Goal: Navigation & Orientation: Find specific page/section

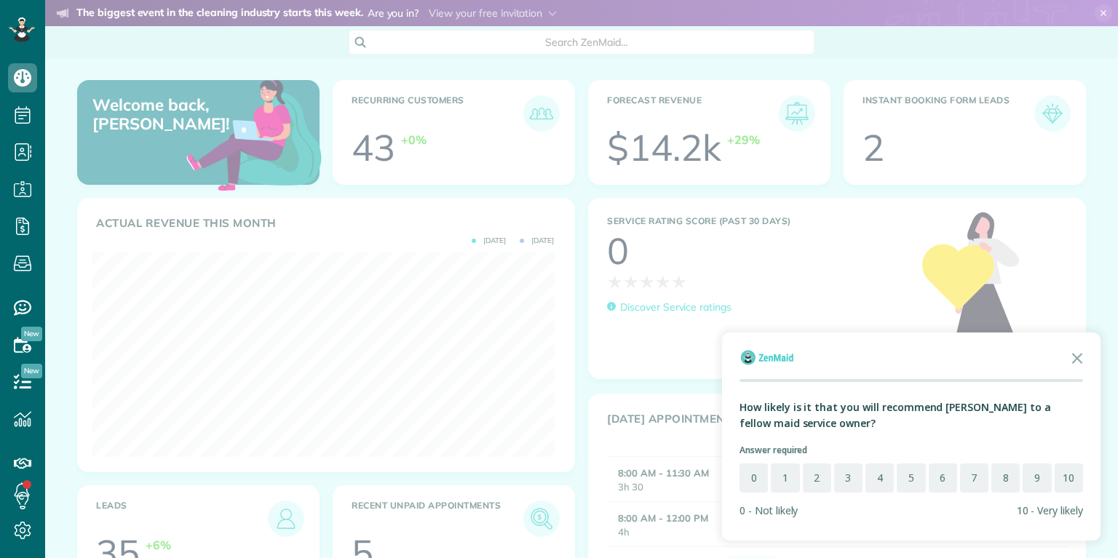
scroll to position [204, 461]
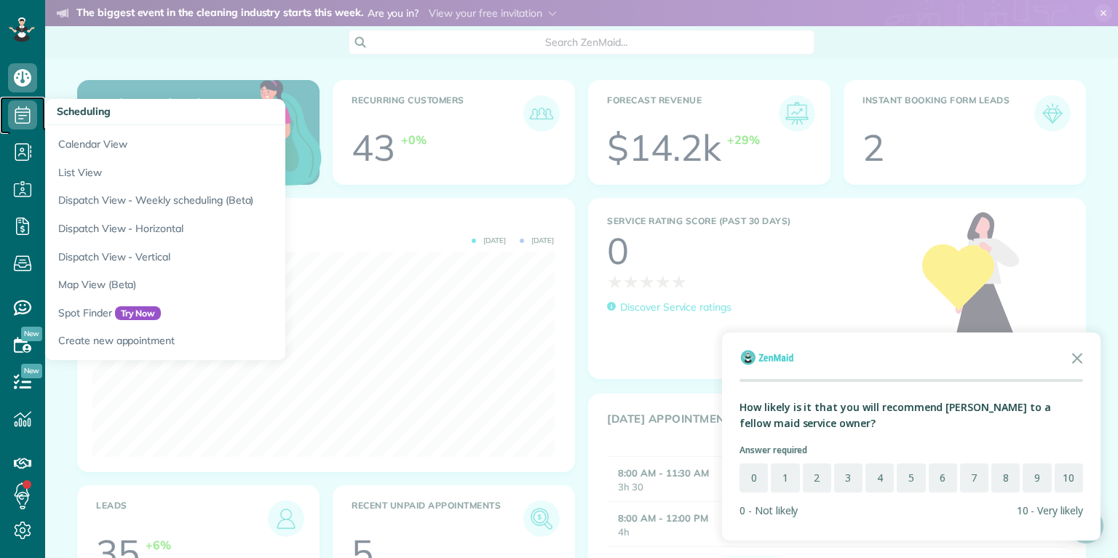
click at [23, 114] on icon at bounding box center [22, 114] width 29 height 29
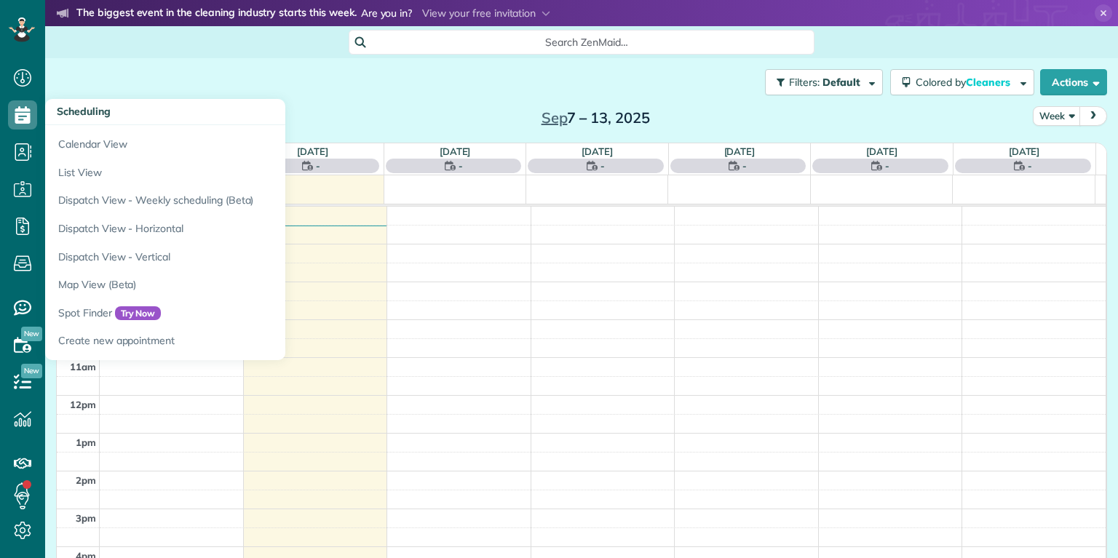
scroll to position [7, 7]
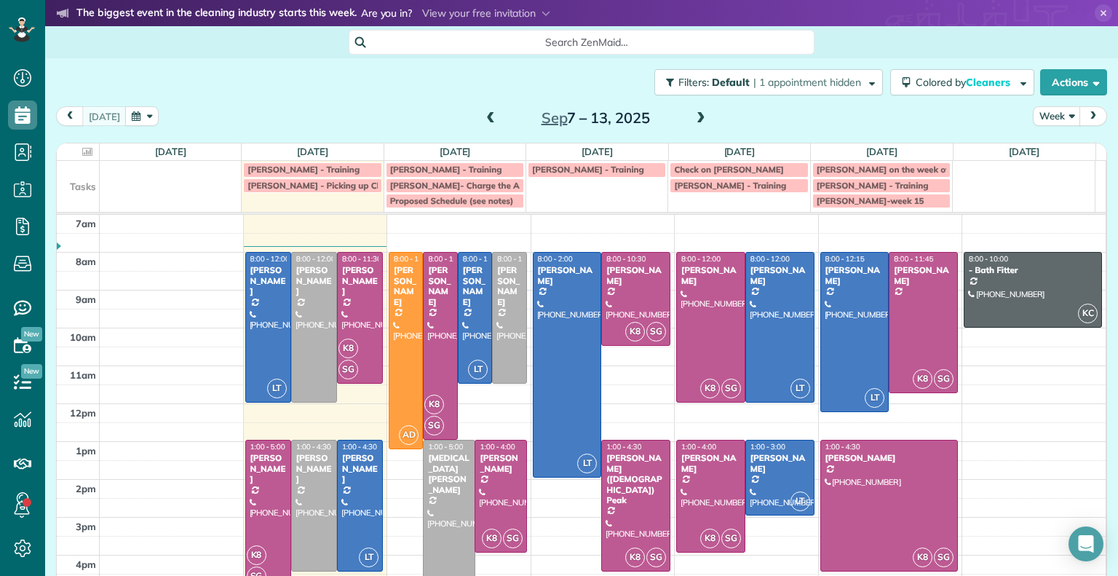
scroll to position [576, 44]
